Goal: Task Accomplishment & Management: Manage account settings

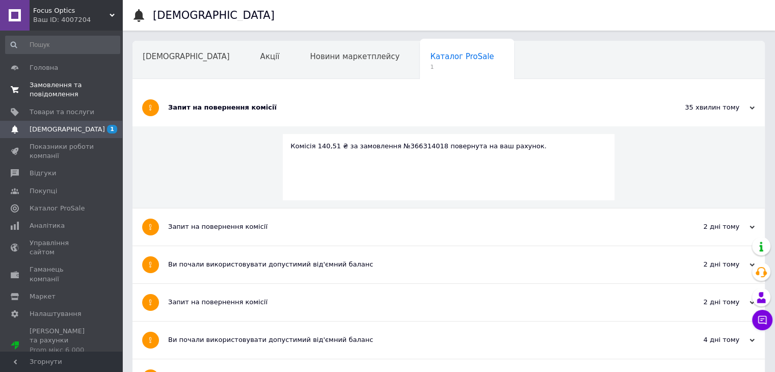
click at [52, 90] on span "Замовлення та повідомлення" at bounding box center [62, 90] width 65 height 18
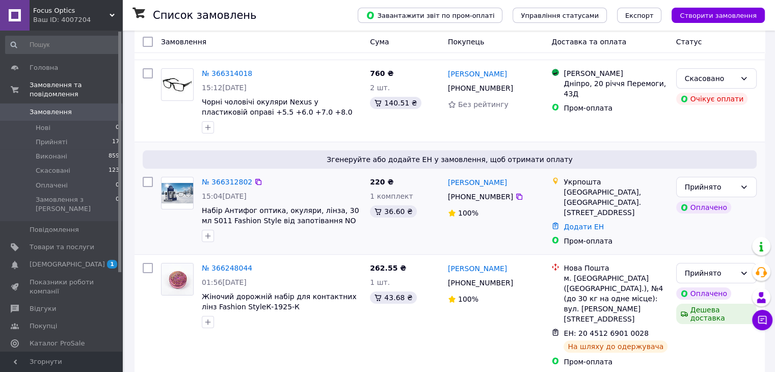
scroll to position [153, 0]
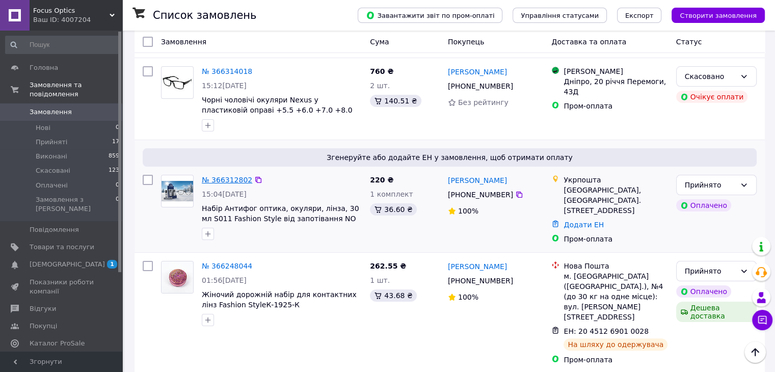
click at [229, 176] on link "№ 366312802" at bounding box center [227, 180] width 50 height 8
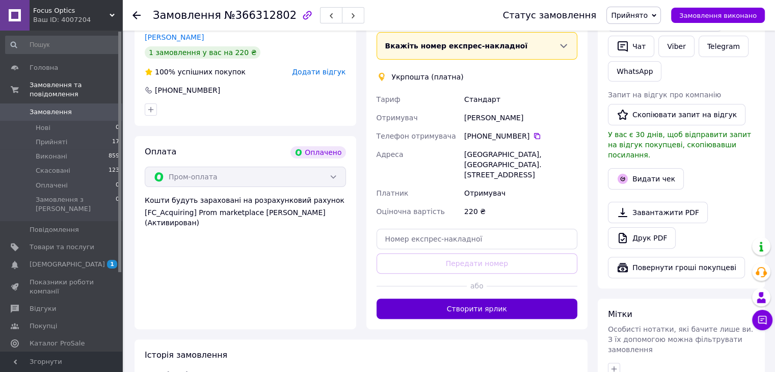
scroll to position [306, 0]
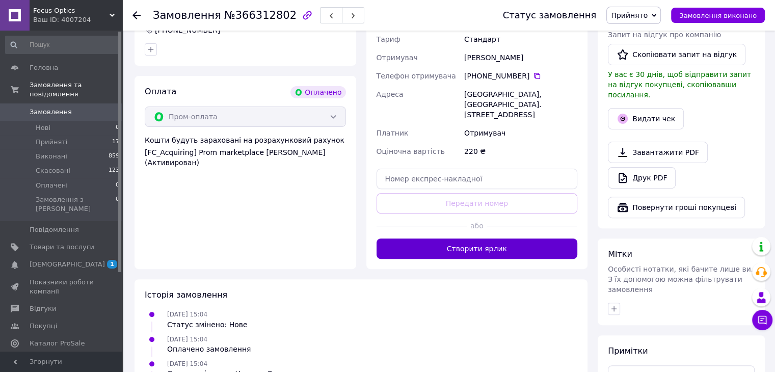
click at [481, 239] on button "Створити ярлик" at bounding box center [477, 249] width 201 height 20
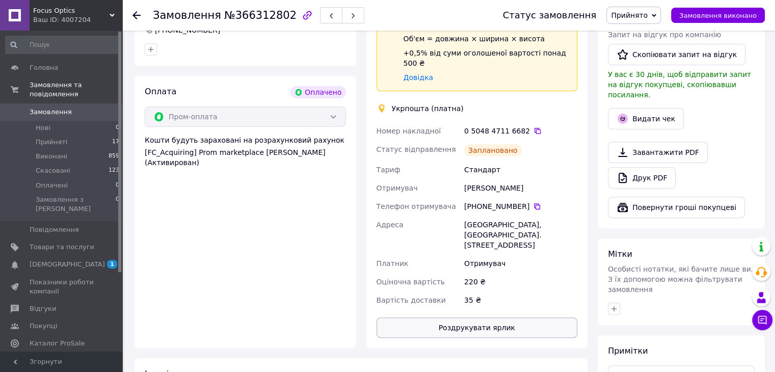
click at [474, 318] on button "Роздрукувати ярлик" at bounding box center [477, 328] width 201 height 20
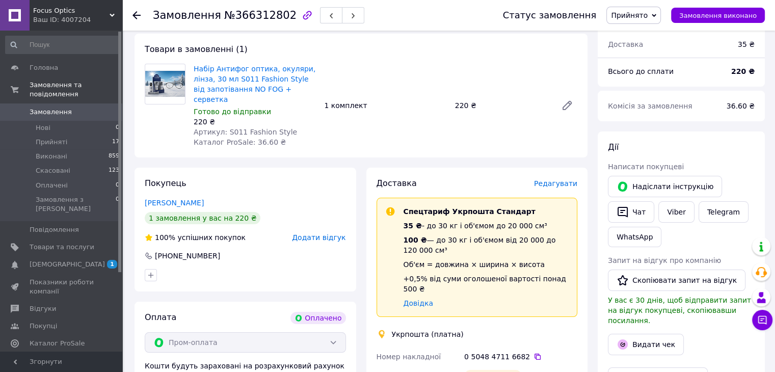
scroll to position [0, 0]
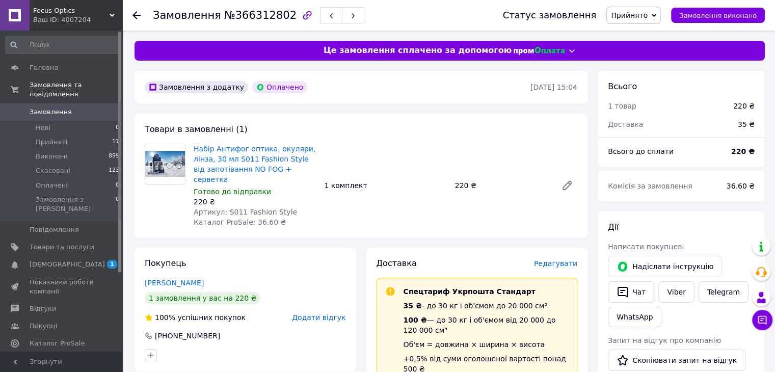
click at [136, 13] on icon at bounding box center [137, 15] width 8 height 8
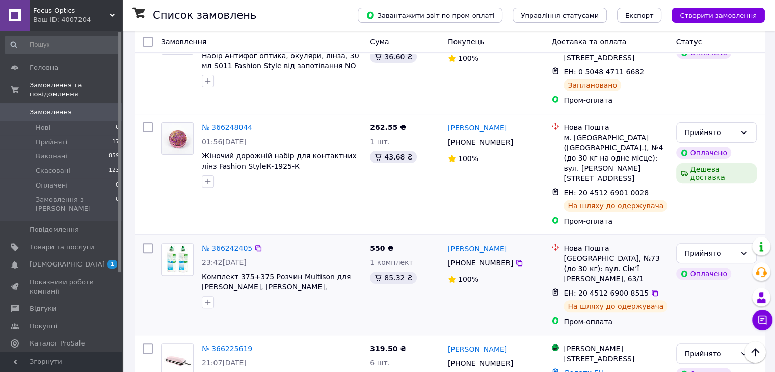
scroll to position [408, 0]
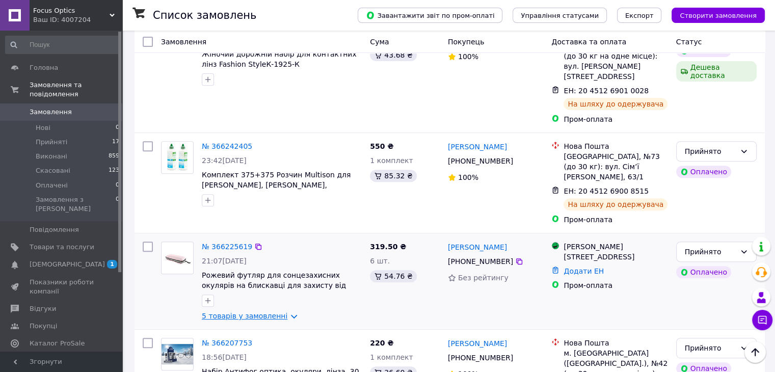
click at [251, 312] on link "5 товарів у замовленні" at bounding box center [245, 316] width 86 height 8
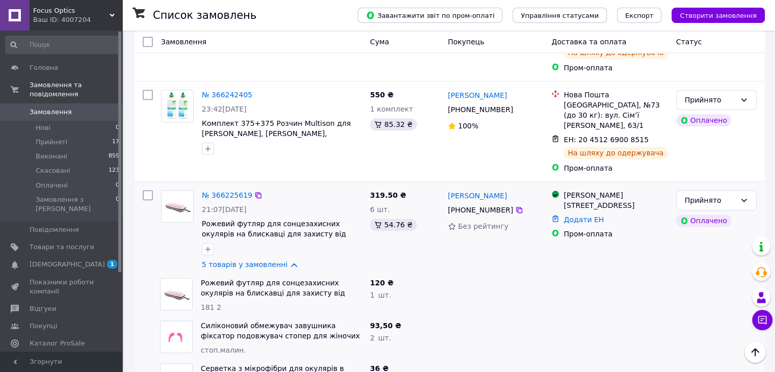
scroll to position [459, 0]
click at [226, 192] on link "№ 366225619" at bounding box center [227, 196] width 50 height 8
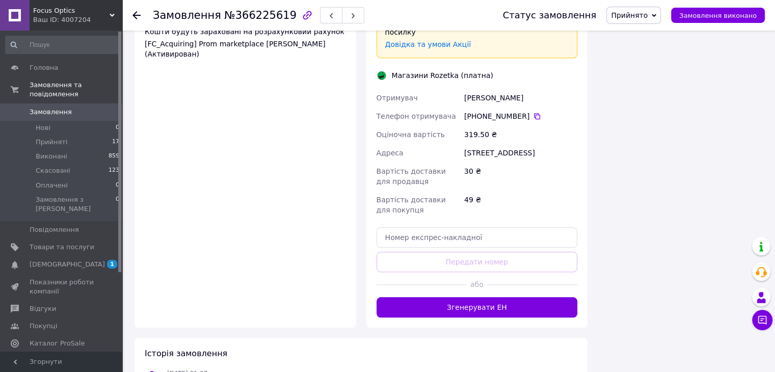
scroll to position [858, 0]
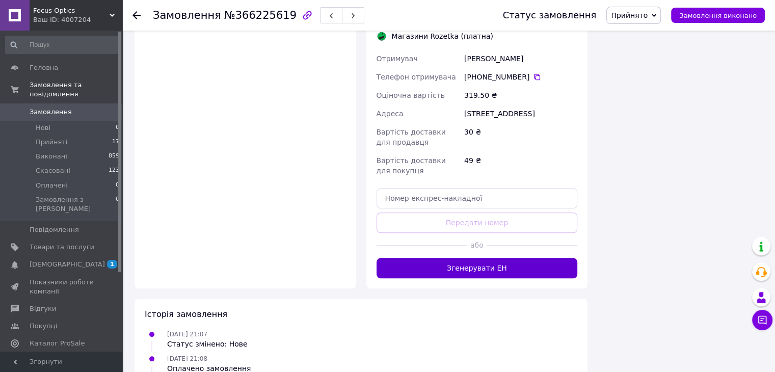
click at [444, 258] on button "Згенерувати ЕН" at bounding box center [477, 268] width 201 height 20
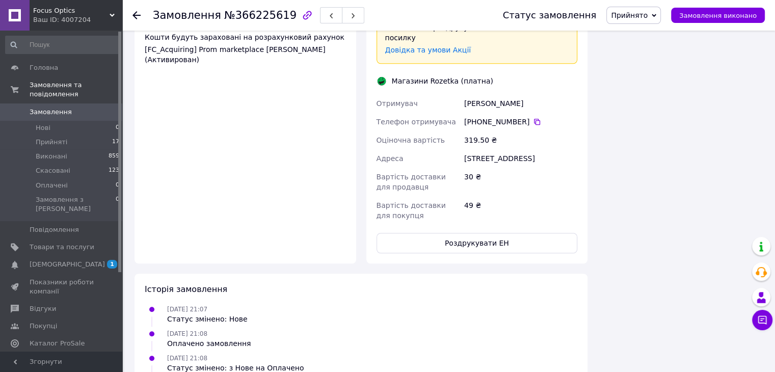
scroll to position [853, 0]
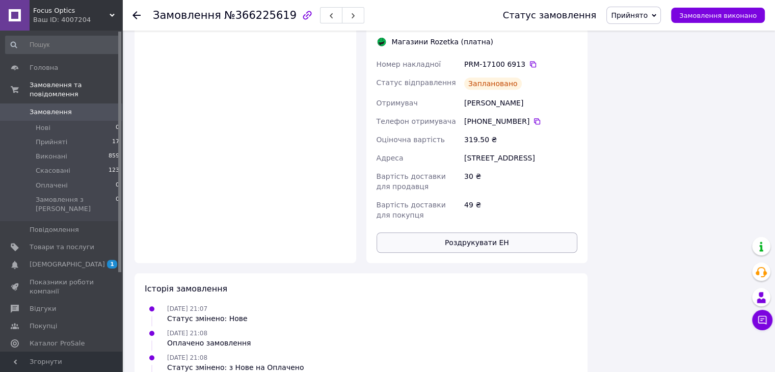
click at [481, 232] on button "Роздрукувати ЕН" at bounding box center [477, 242] width 201 height 20
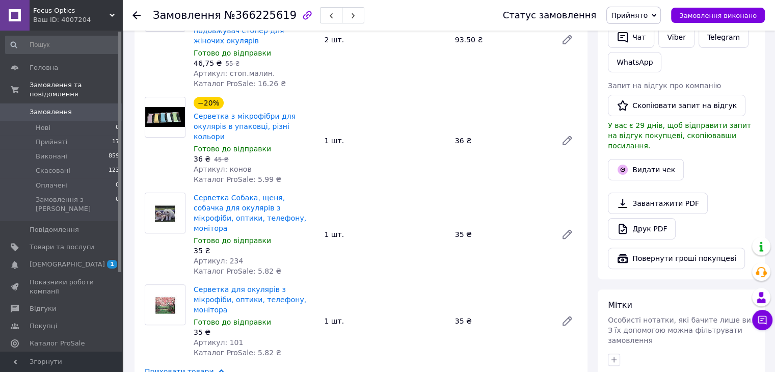
scroll to position [306, 0]
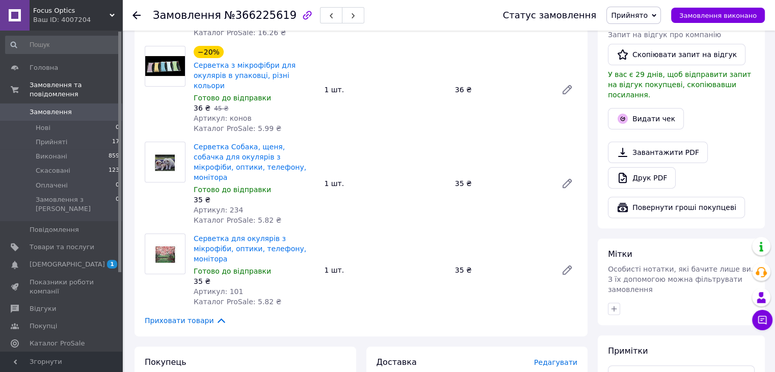
click at [137, 13] on icon at bounding box center [137, 15] width 8 height 8
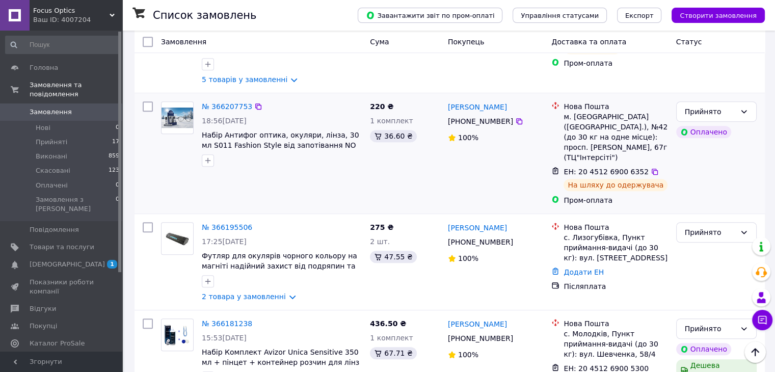
scroll to position [663, 0]
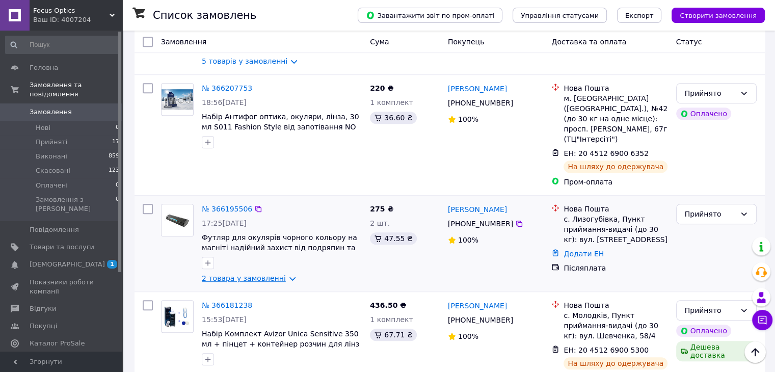
click at [259, 274] on link "2 товара у замовленні" at bounding box center [244, 278] width 84 height 8
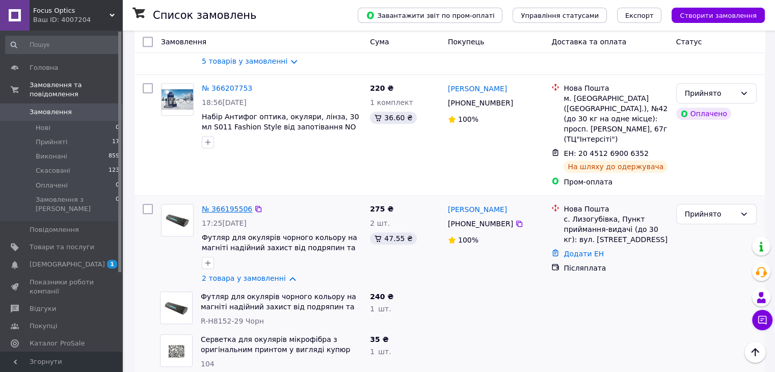
click at [222, 205] on link "№ 366195506" at bounding box center [227, 209] width 50 height 8
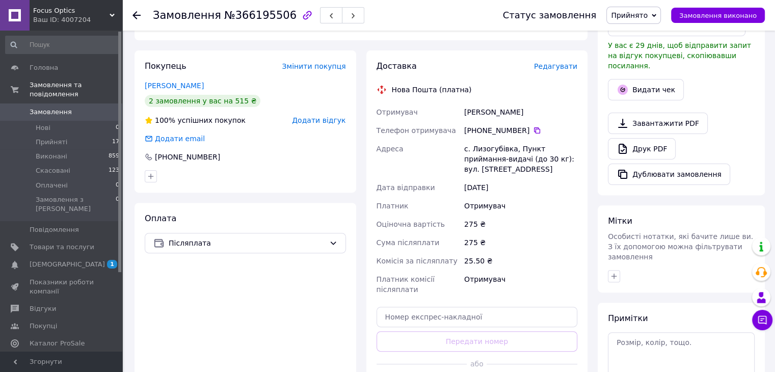
scroll to position [357, 0]
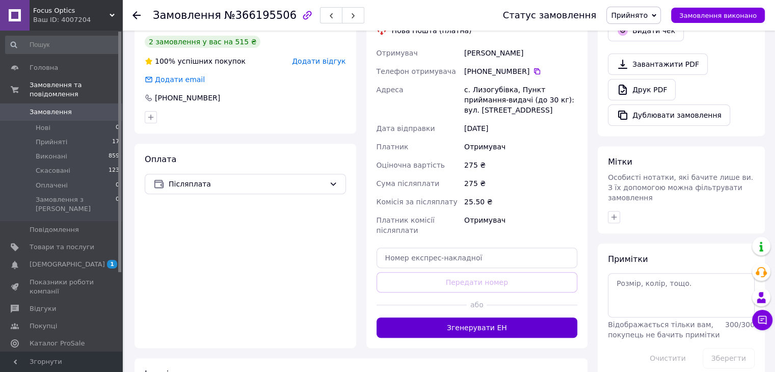
click at [500, 320] on button "Згенерувати ЕН" at bounding box center [477, 328] width 201 height 20
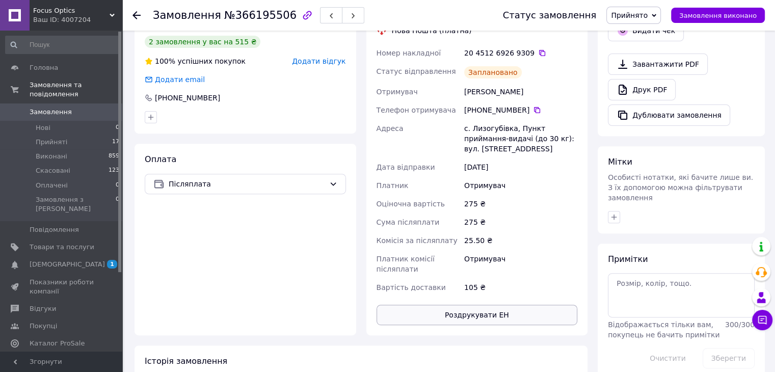
click at [513, 306] on button "Роздрукувати ЕН" at bounding box center [477, 315] width 201 height 20
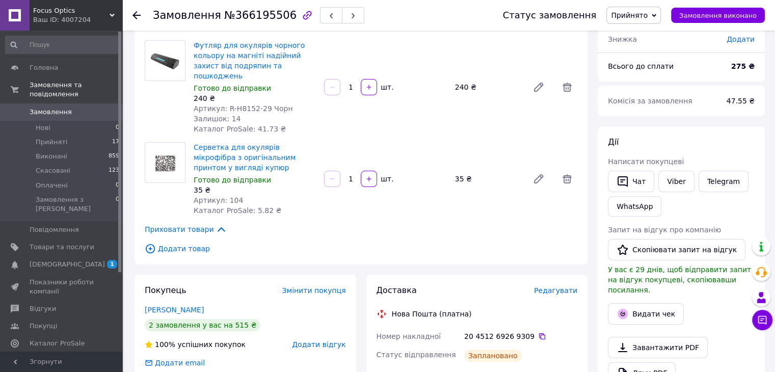
scroll to position [0, 0]
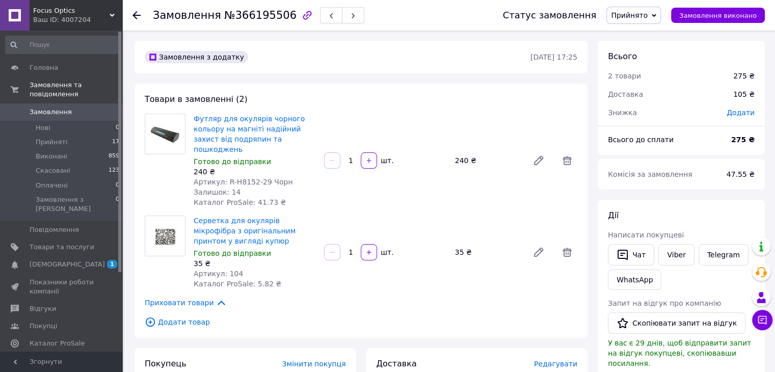
click at [135, 17] on use at bounding box center [137, 15] width 8 height 8
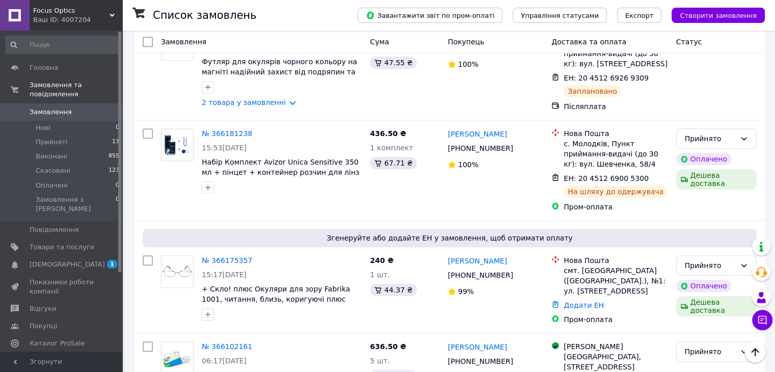
scroll to position [866, 0]
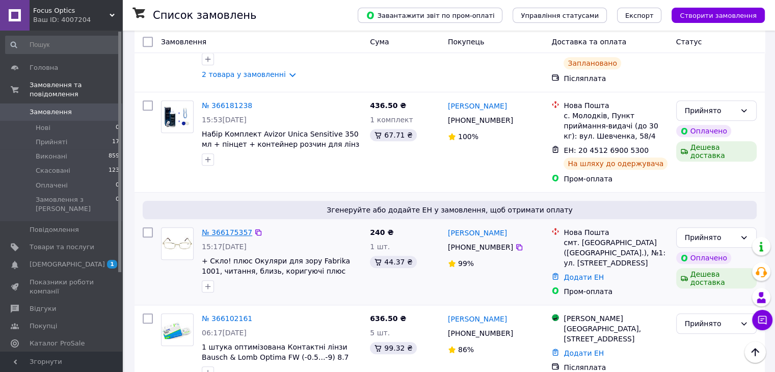
click at [234, 228] on link "№ 366175357" at bounding box center [227, 232] width 50 height 8
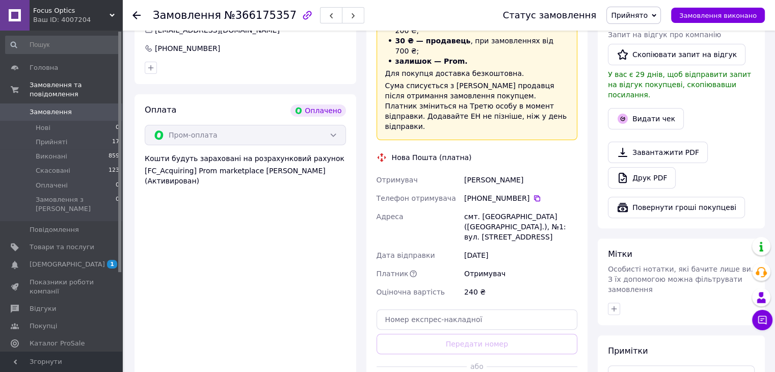
scroll to position [467, 0]
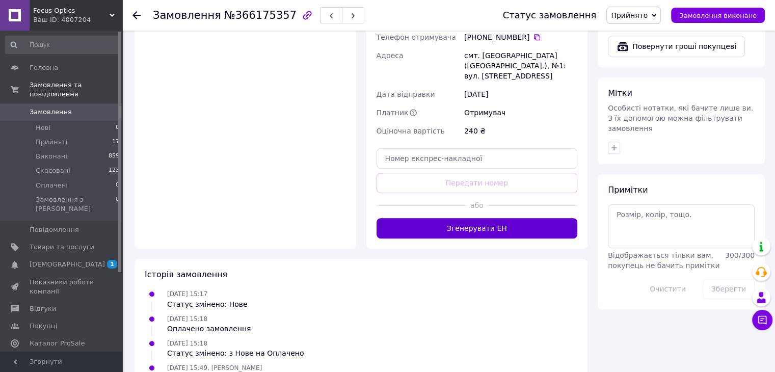
click at [483, 218] on button "Згенерувати ЕН" at bounding box center [477, 228] width 201 height 20
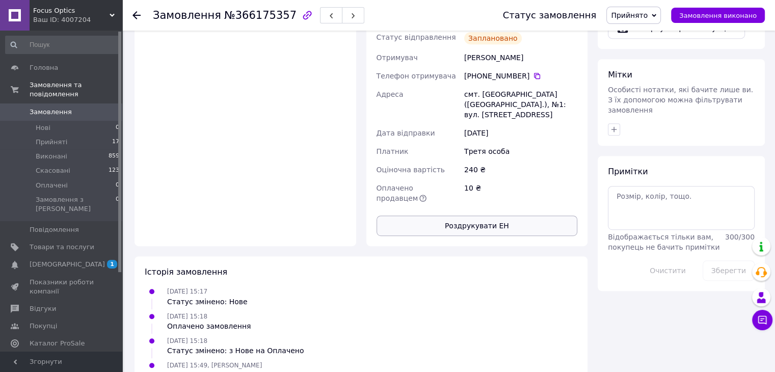
click at [495, 216] on button "Роздрукувати ЕН" at bounding box center [477, 226] width 201 height 20
click at [138, 13] on icon at bounding box center [137, 15] width 8 height 8
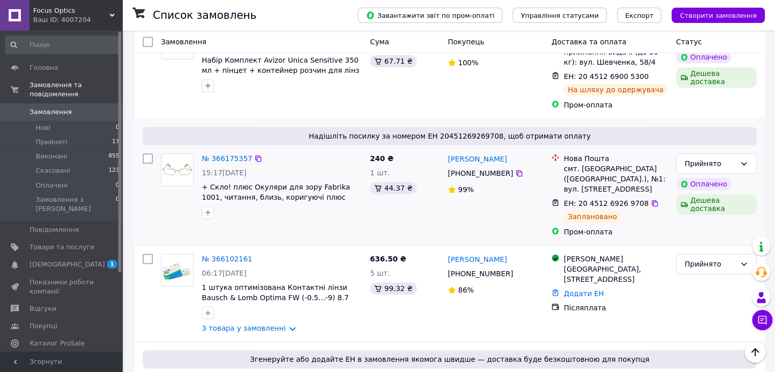
scroll to position [1019, 0]
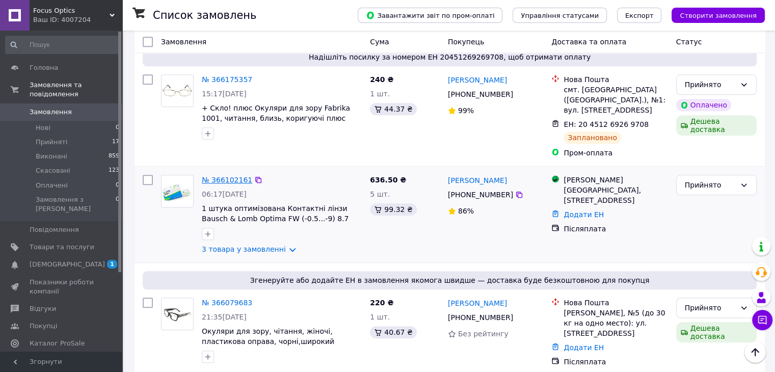
click at [218, 176] on link "№ 366102161" at bounding box center [227, 180] width 50 height 8
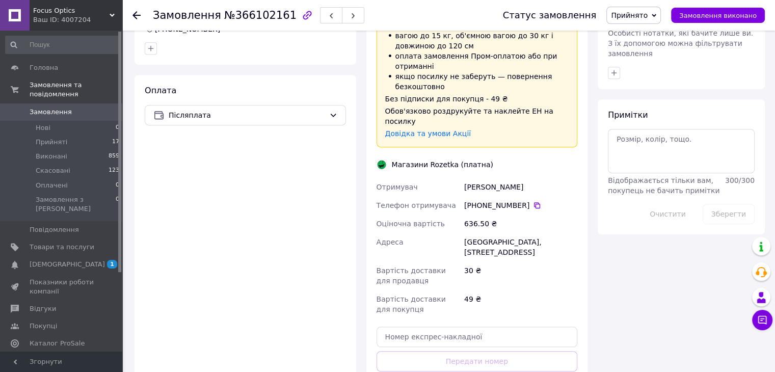
scroll to position [561, 0]
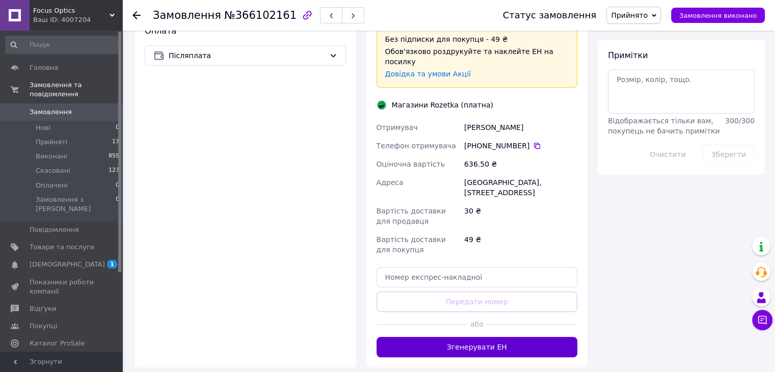
click at [467, 337] on button "Згенерувати ЕН" at bounding box center [477, 347] width 201 height 20
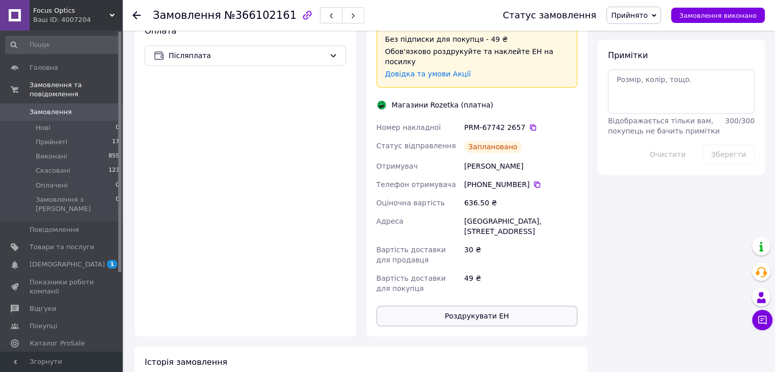
click at [491, 306] on button "Роздрукувати ЕН" at bounding box center [477, 316] width 201 height 20
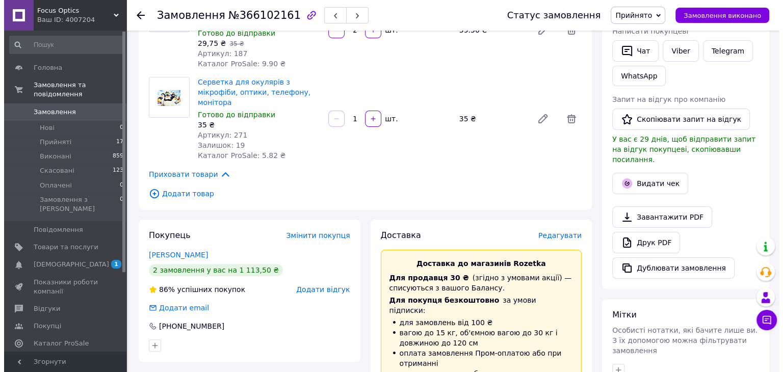
scroll to position [0, 0]
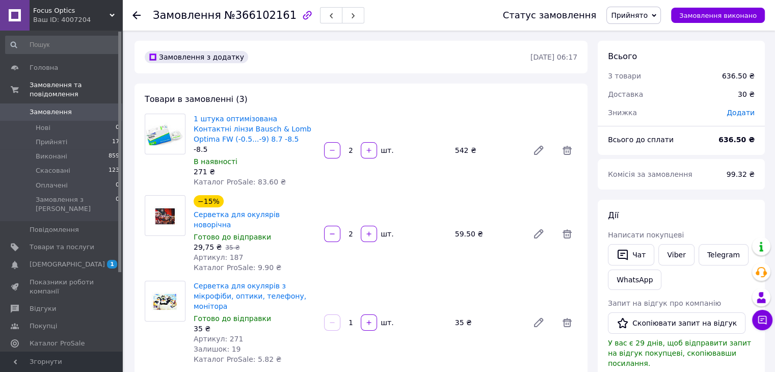
click at [135, 14] on icon at bounding box center [137, 15] width 8 height 8
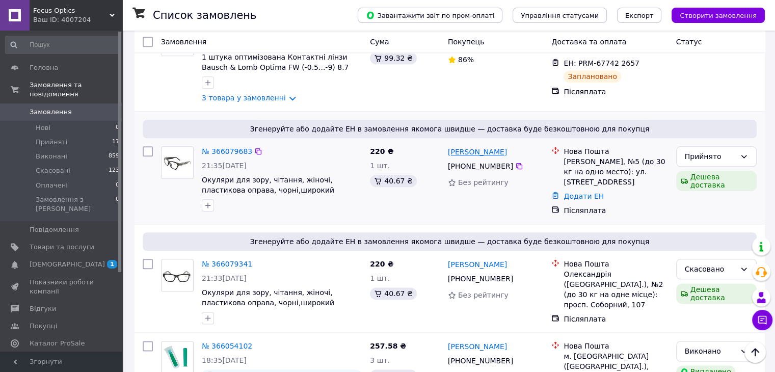
scroll to position [1172, 0]
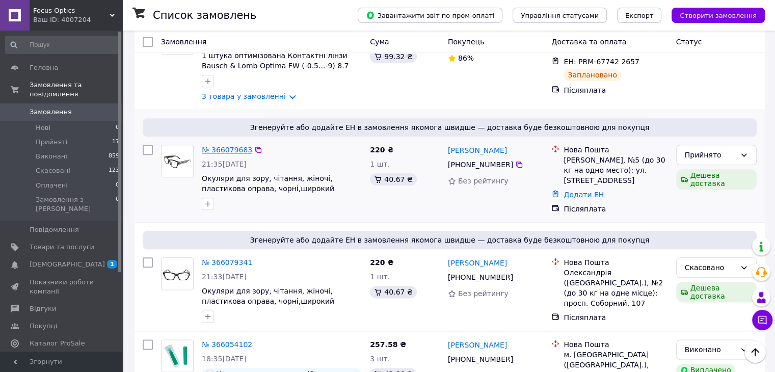
click at [209, 146] on link "№ 366079683" at bounding box center [227, 150] width 50 height 8
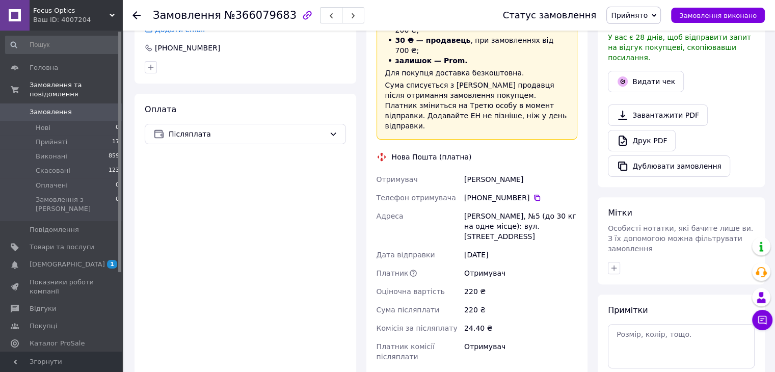
scroll to position [459, 0]
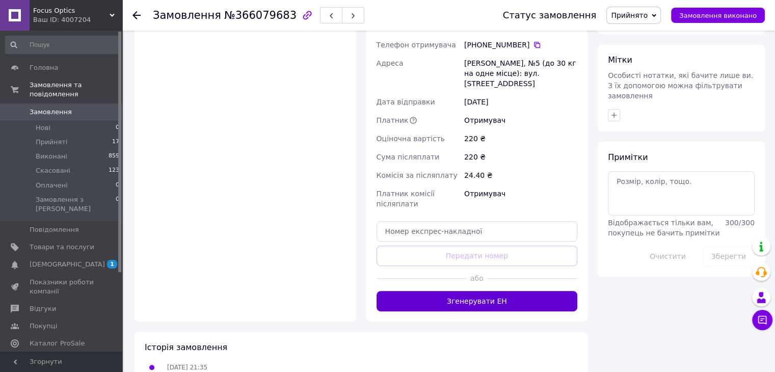
click at [480, 291] on button "Згенерувати ЕН" at bounding box center [477, 301] width 201 height 20
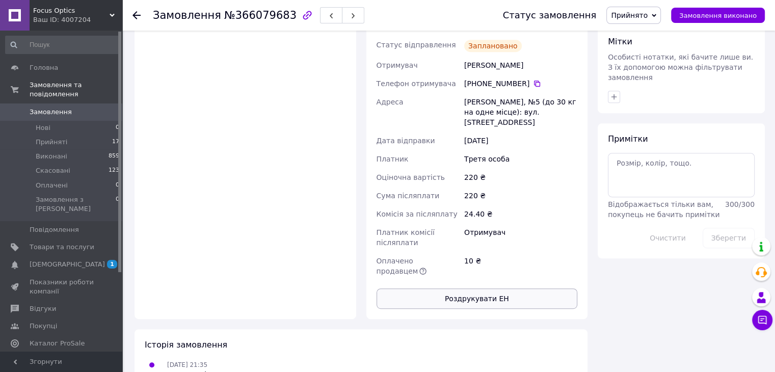
click at [486, 288] on button "Роздрукувати ЕН" at bounding box center [477, 298] width 201 height 20
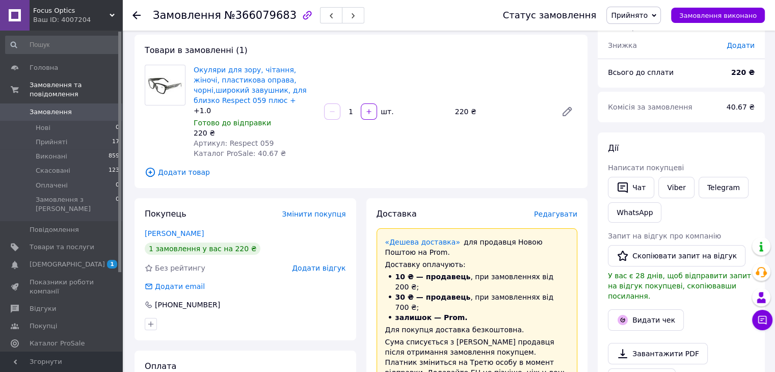
scroll to position [0, 0]
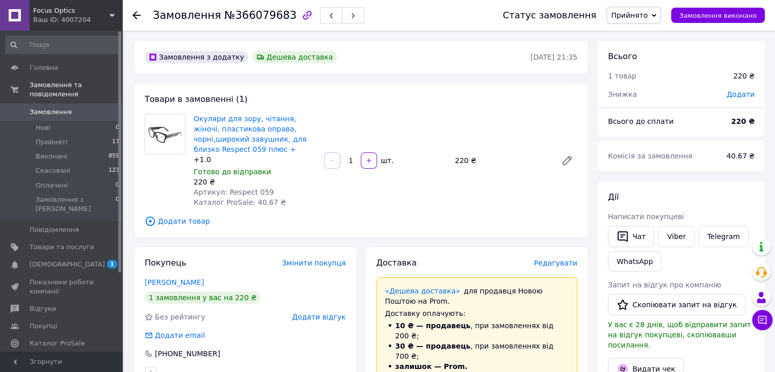
click at [134, 17] on icon at bounding box center [137, 15] width 8 height 8
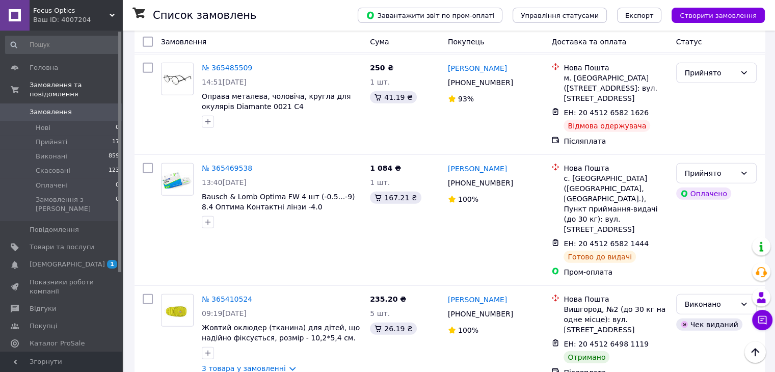
scroll to position [2803, 0]
